Goal: Task Accomplishment & Management: Manage account settings

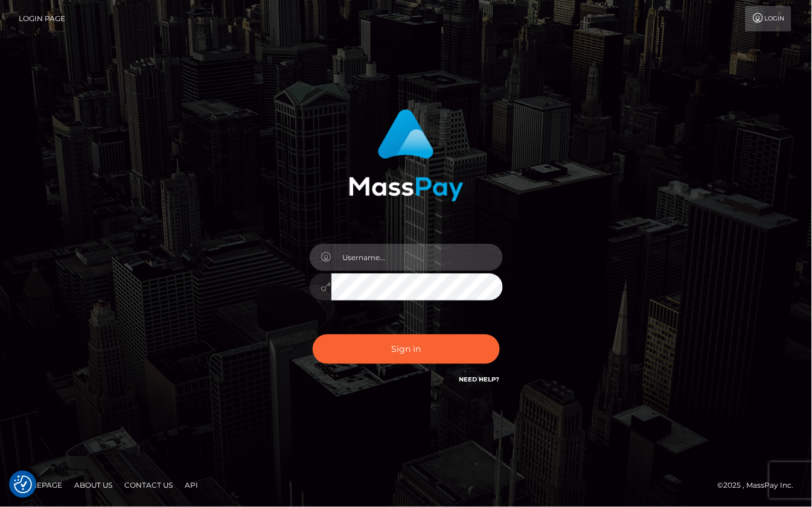
type input "aluasupport"
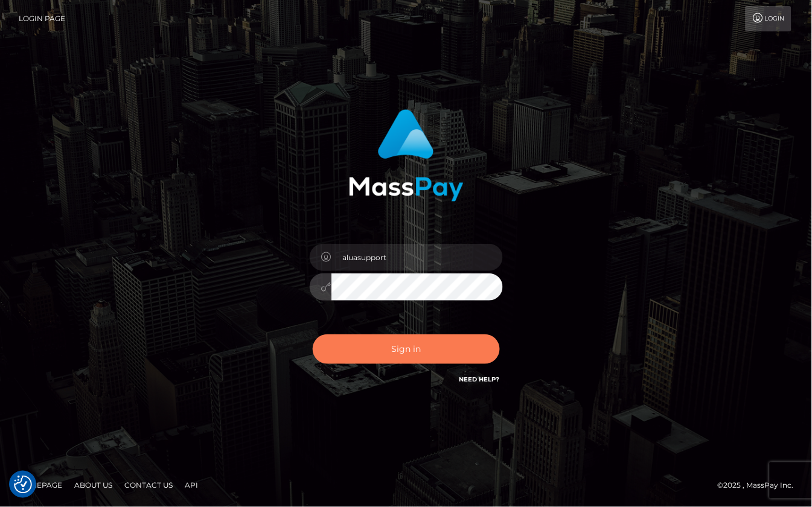
click at [441, 358] on button "Sign in" at bounding box center [406, 350] width 187 height 30
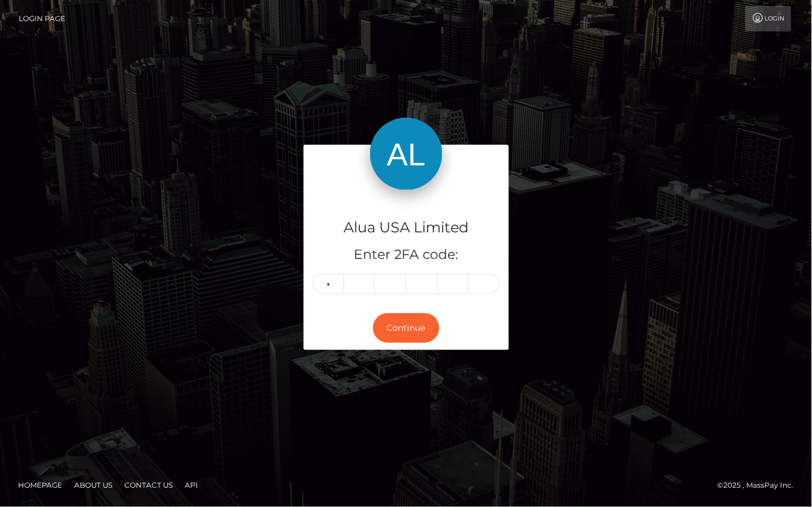
type input "4"
type input "1"
type input "4"
type input "8"
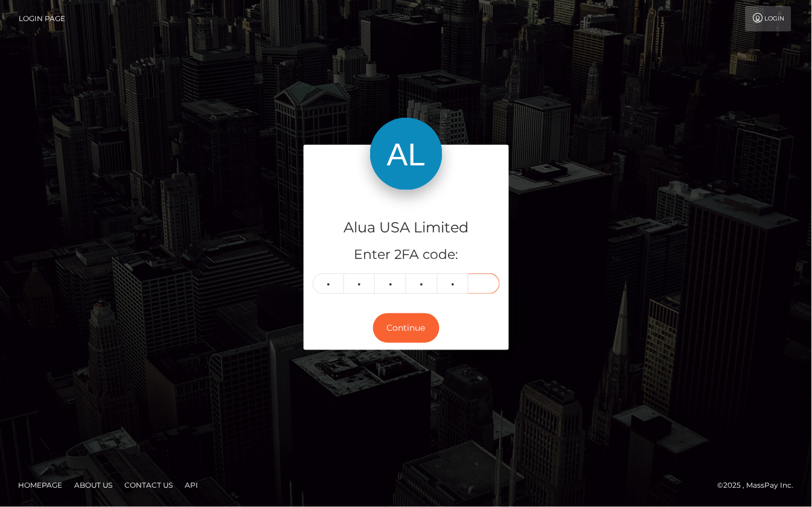
type input "5"
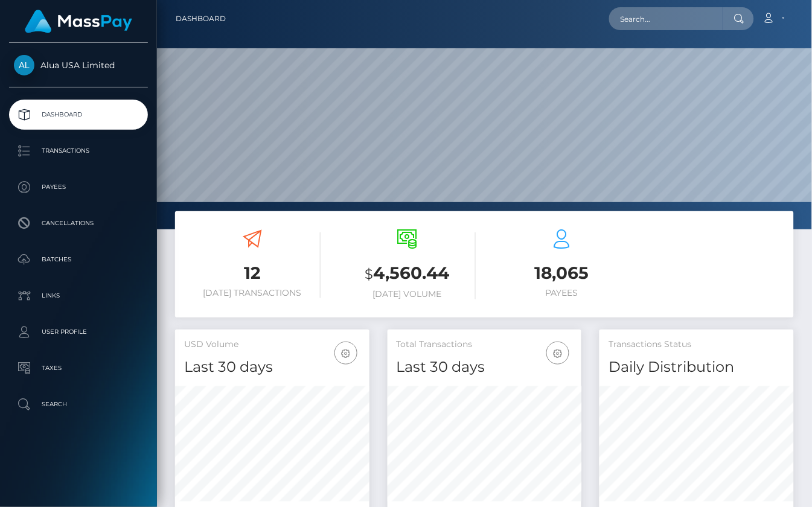
scroll to position [212, 194]
click at [645, 15] on input "text" at bounding box center [666, 18] width 114 height 23
paste input "684c22280d3775a69d000db0"
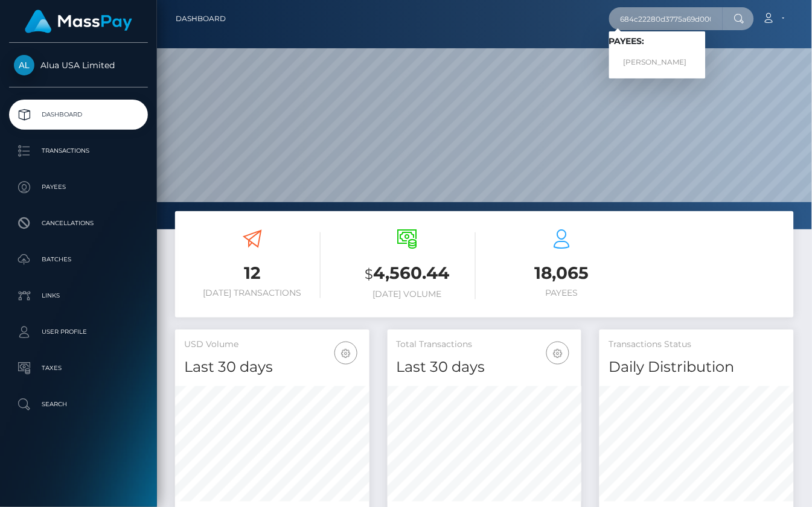
type input "684c22280d3775a69d000db0"
click at [655, 61] on link "Morgan Morrow" at bounding box center [657, 62] width 97 height 22
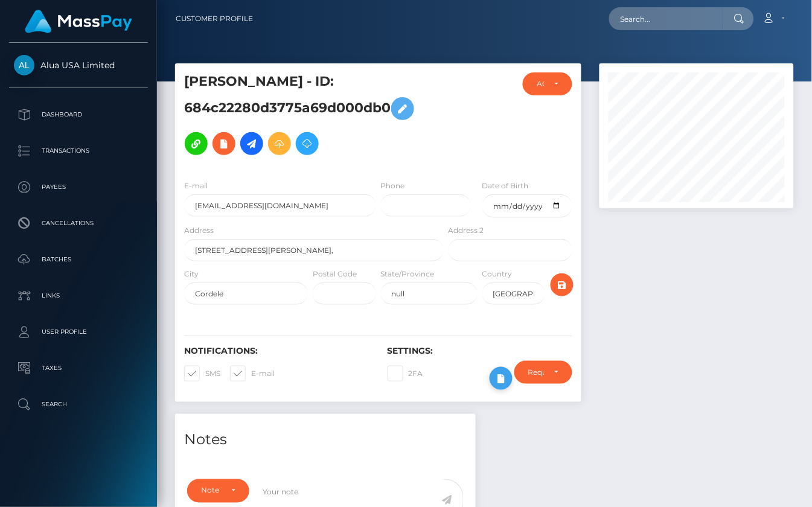
click at [492, 383] on button at bounding box center [501, 378] width 23 height 23
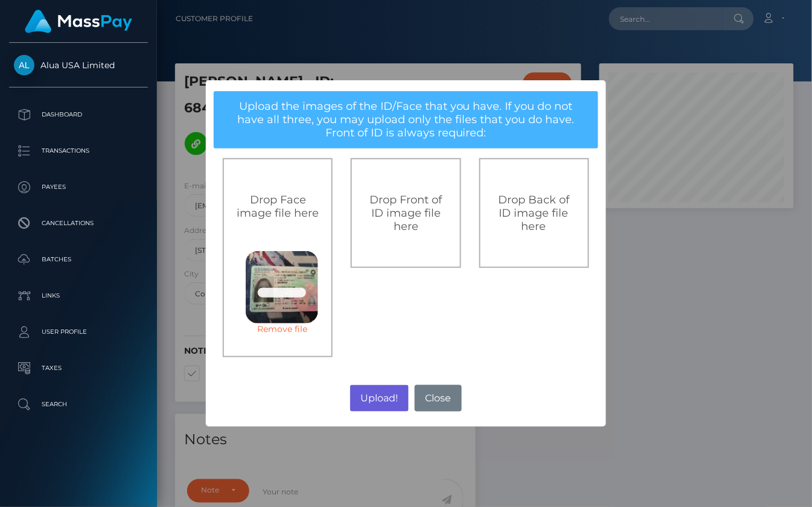
click at [368, 396] on button "Upload!" at bounding box center [379, 398] width 59 height 27
click at [368, 396] on div "× Upload the images of the ID/Face that you have. If you do not have all three,…" at bounding box center [406, 253] width 812 height 507
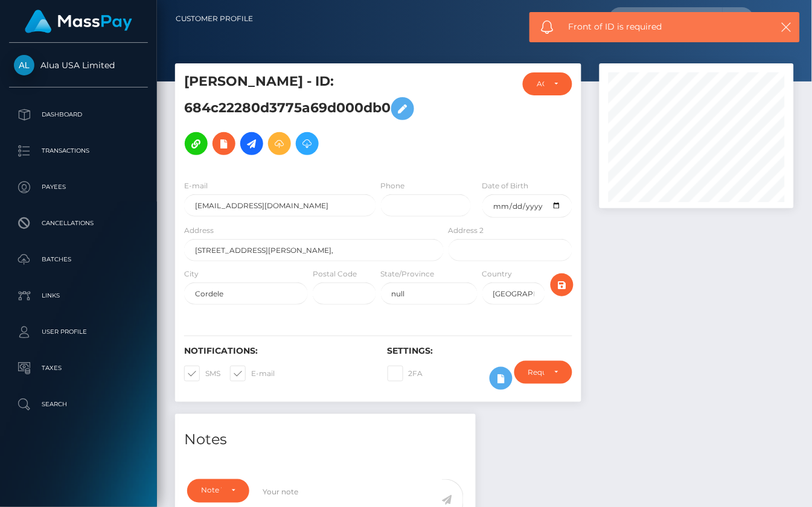
click at [368, 396] on div "Notifications: SMS E-mail" at bounding box center [277, 371] width 204 height 50
click at [661, 403] on div at bounding box center [697, 238] width 213 height 351
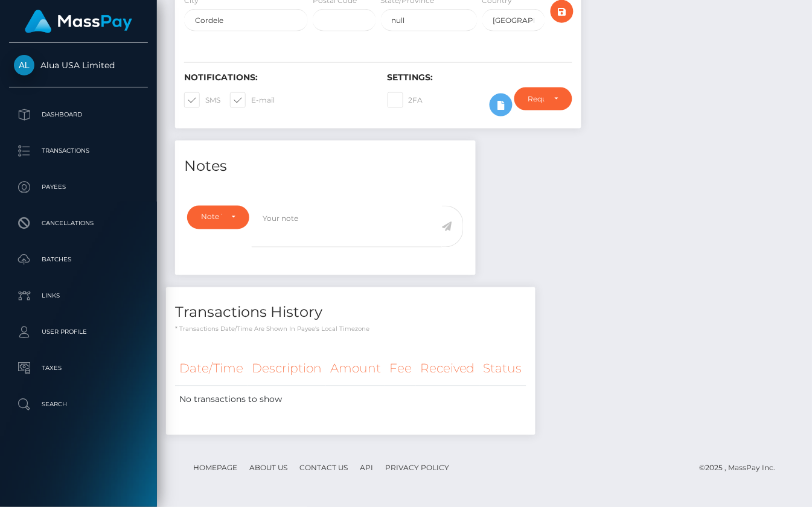
scroll to position [275, 0]
click at [495, 112] on icon at bounding box center [501, 105] width 14 height 15
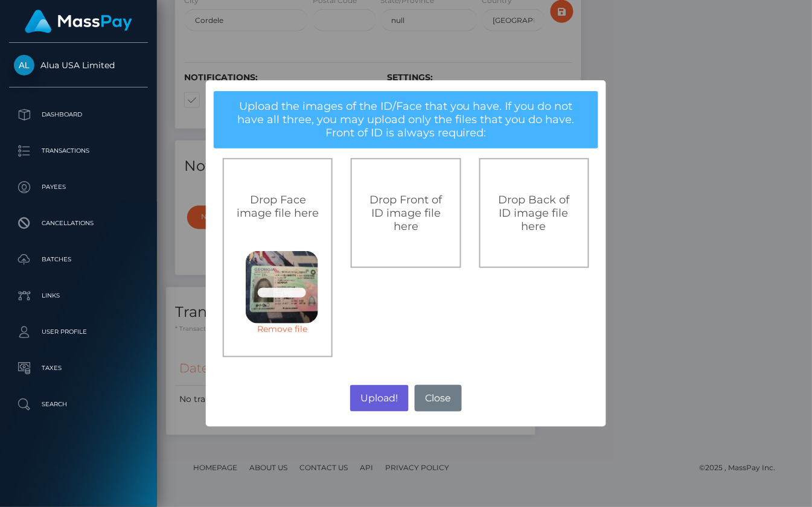
click at [391, 397] on button "Upload!" at bounding box center [379, 398] width 59 height 27
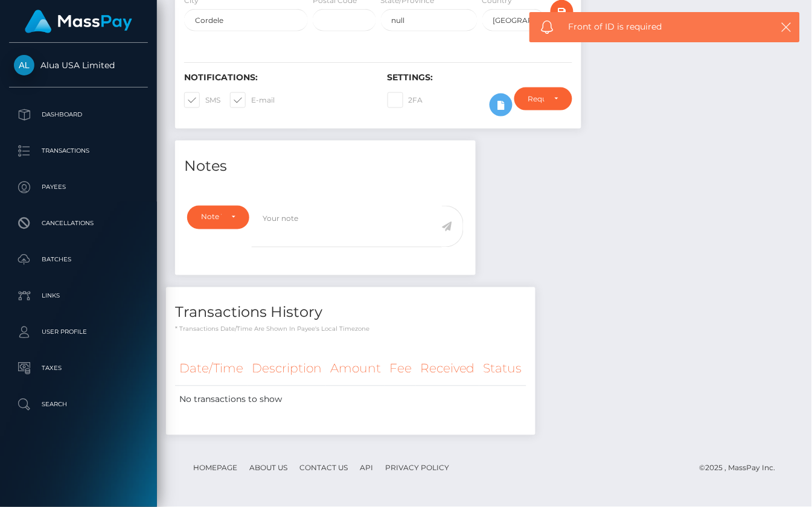
click at [391, 397] on div "× Upload the images of the ID/Face that you have. If you do not have all three,…" at bounding box center [406, 253] width 812 height 507
click at [391, 397] on td "No transactions to show" at bounding box center [350, 400] width 351 height 28
click at [701, 251] on div "Notes Note Type Compliance Clear Compliance General Note Type" at bounding box center [484, 294] width 637 height 307
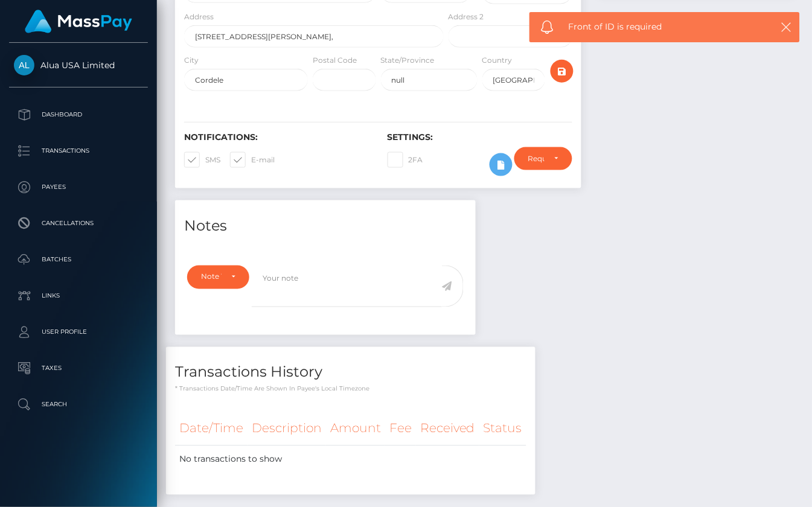
scroll to position [196, 0]
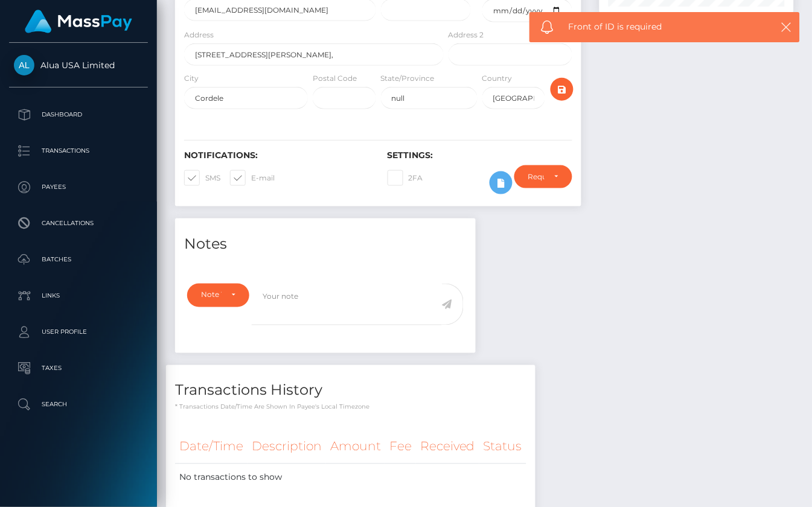
click at [513, 187] on div "Require ID/Selfie Verification Do not require Paid by payee Require ID/Selfie V…" at bounding box center [543, 182] width 76 height 35
click at [501, 187] on icon at bounding box center [501, 183] width 14 height 15
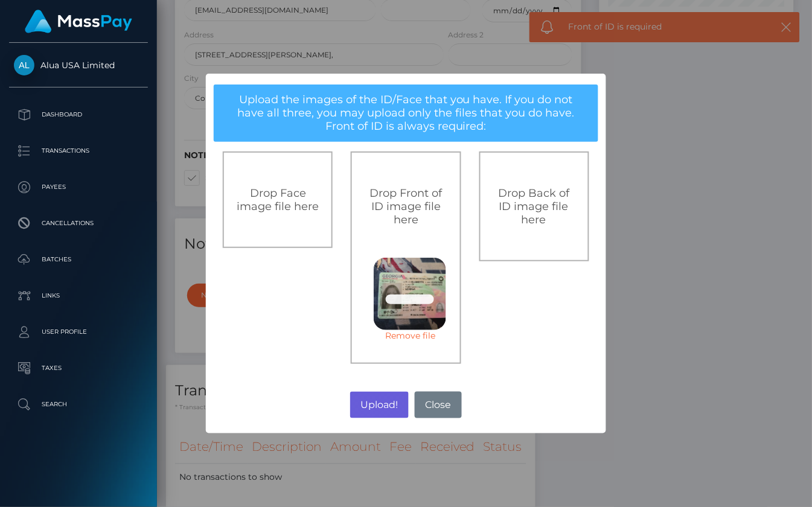
click at [384, 400] on button "Upload!" at bounding box center [379, 405] width 59 height 27
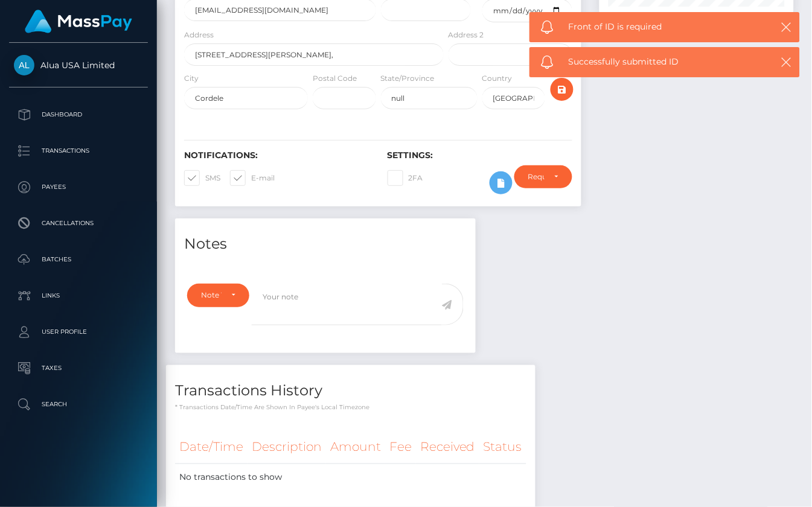
click at [386, 312] on body "Alua USA Limited Dashboard Transactions Payees Cancellations" at bounding box center [406, 57] width 812 height 507
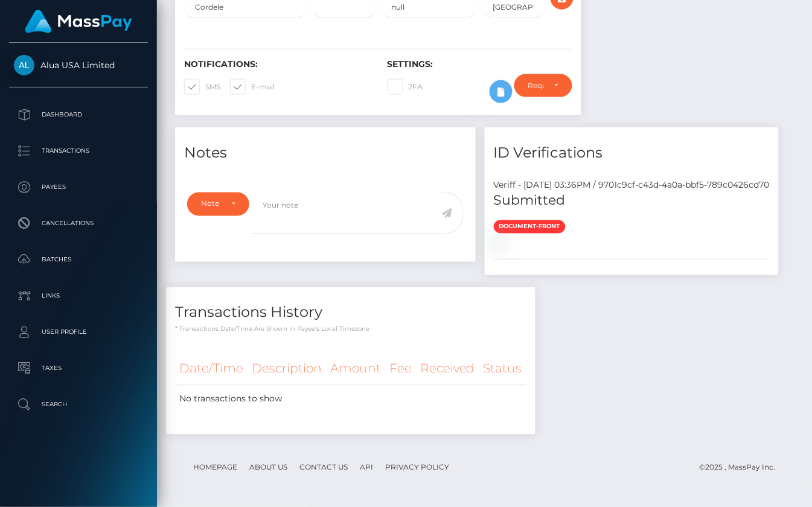
scroll to position [435, 0]
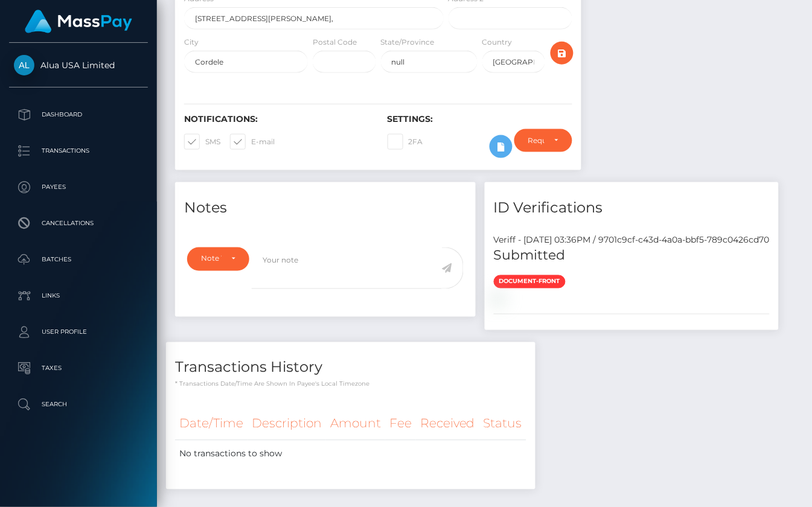
scroll to position [269, 0]
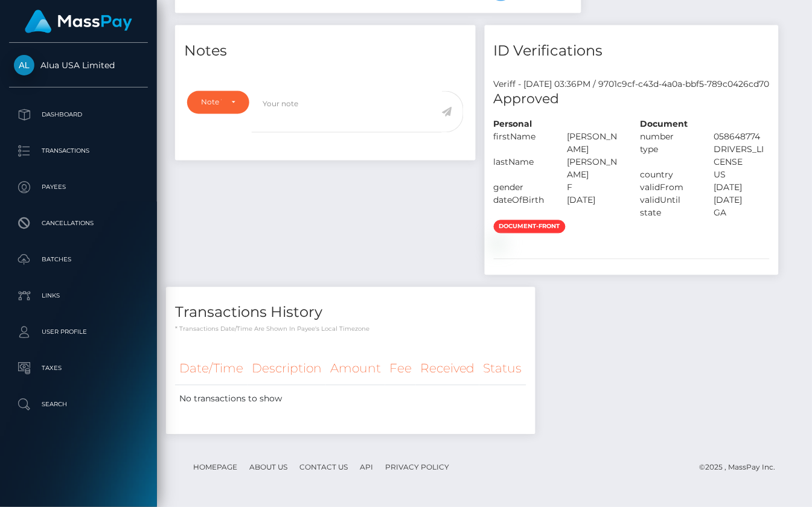
scroll to position [548, 0]
click at [679, 447] on div "Notes Note Type Compliance Clear Compliance General Note Type" at bounding box center [484, 236] width 637 height 422
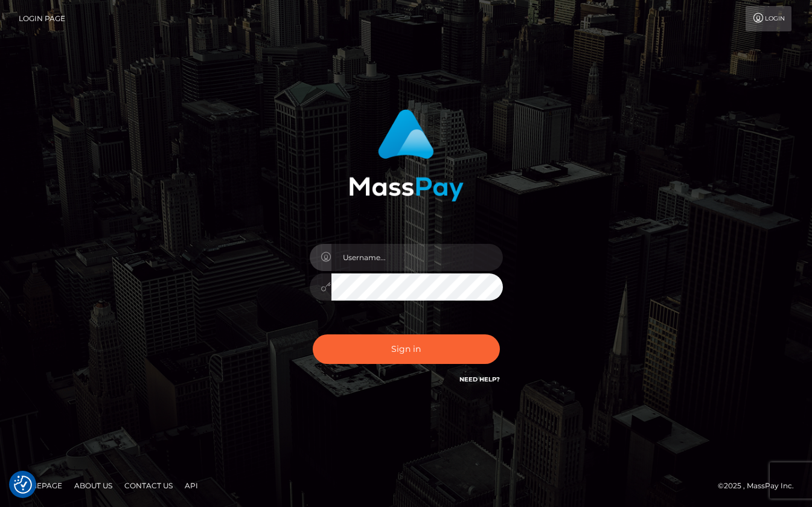
checkbox input "true"
